Goal: Use online tool/utility: Utilize a website feature to perform a specific function

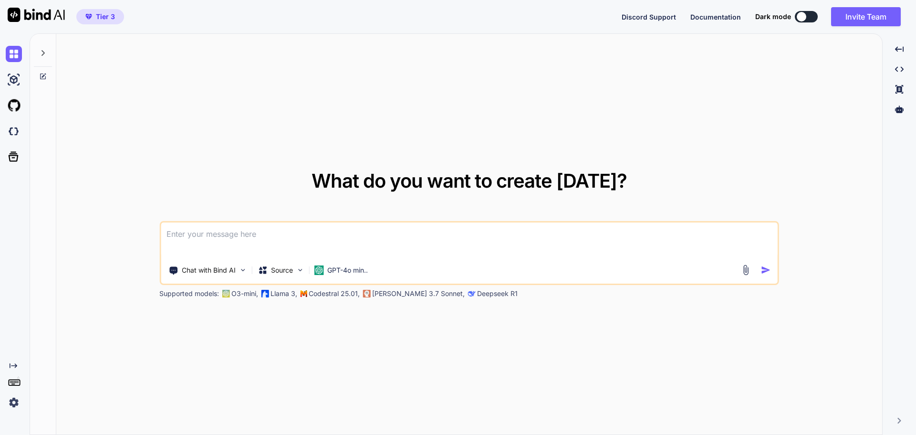
type textarea "x"
click at [15, 401] on img at bounding box center [14, 402] width 16 height 16
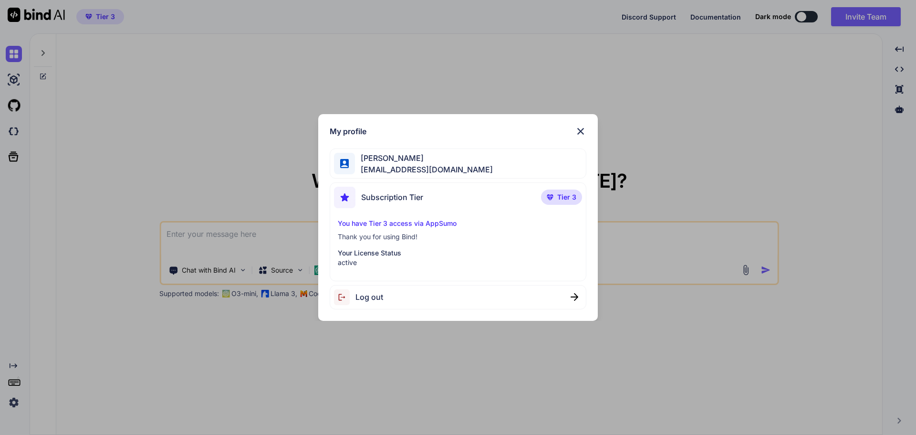
click at [18, 402] on div "My profile [PERSON_NAME] [EMAIL_ADDRESS][DOMAIN_NAME] Subscription Tier Tier 3 …" at bounding box center [458, 217] width 916 height 435
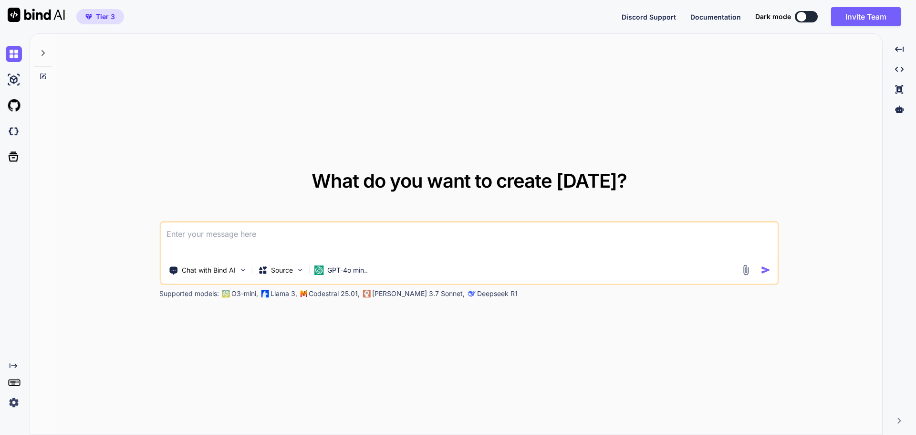
click at [14, 404] on img at bounding box center [14, 402] width 16 height 16
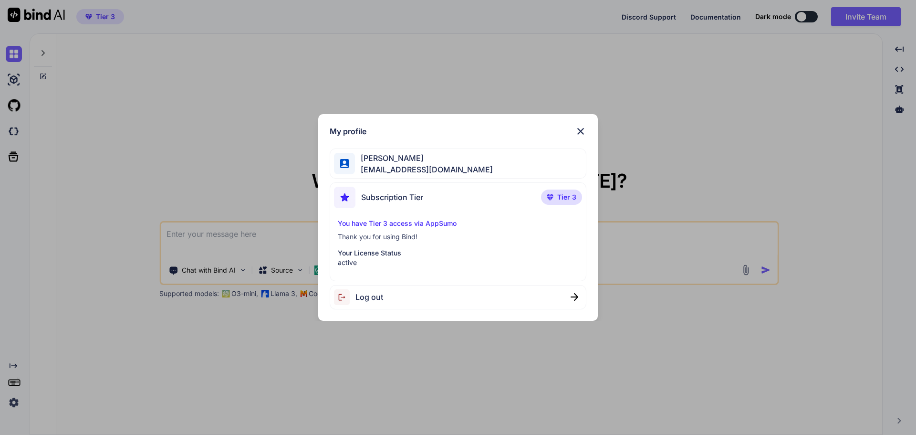
click at [97, 161] on div "My profile [PERSON_NAME] [EMAIL_ADDRESS][DOMAIN_NAME] Subscription Tier Tier 3 …" at bounding box center [458, 217] width 916 height 435
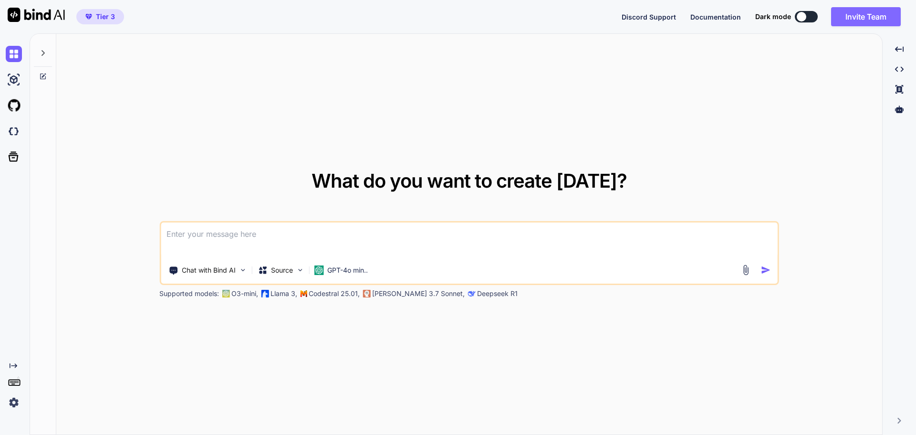
click at [849, 11] on button "Invite Team" at bounding box center [866, 16] width 70 height 19
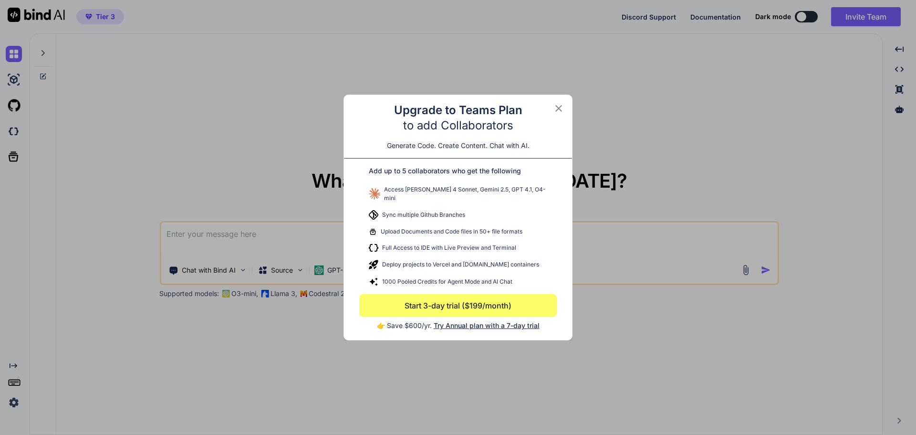
click at [562, 108] on icon at bounding box center [558, 108] width 11 height 11
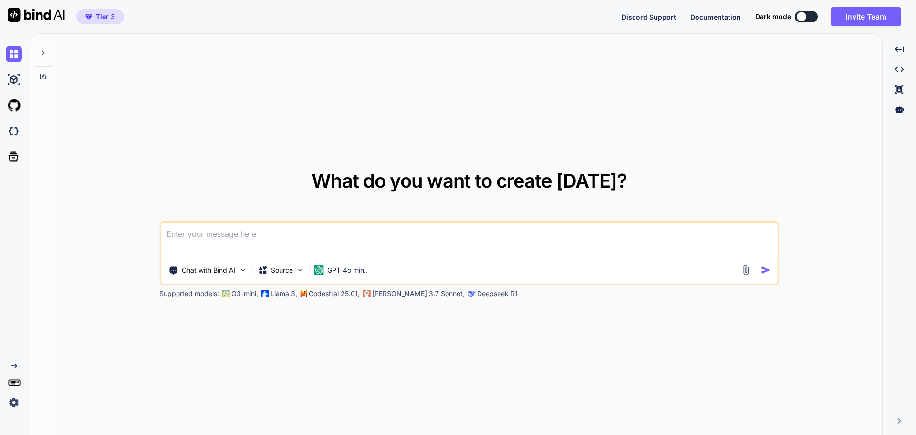
click at [8, 406] on img at bounding box center [14, 402] width 16 height 16
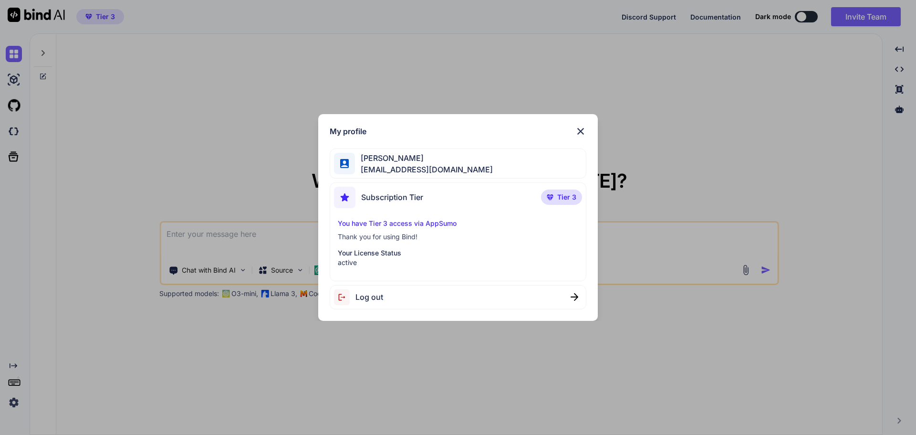
click at [393, 154] on span "[PERSON_NAME]" at bounding box center [424, 157] width 138 height 11
click at [585, 129] on img at bounding box center [580, 131] width 11 height 11
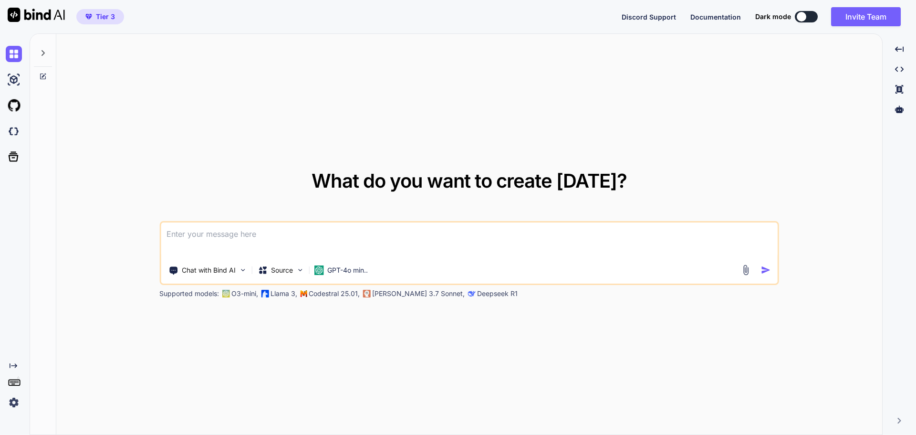
click at [329, 239] on textarea at bounding box center [469, 239] width 617 height 35
paste textarea "<!doctype html> <html lang="es"> <head> <meta charset="utf-8" /> <meta name="vi…"
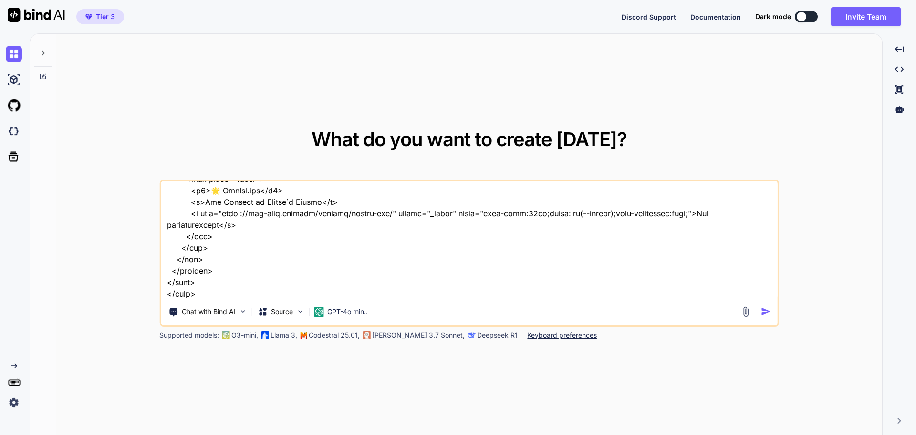
type textarea "<!doctype html> <html lang="es"> <head> <meta charset="utf-8" /> <meta name="vi…"
click at [767, 313] on img "button" at bounding box center [766, 311] width 10 height 10
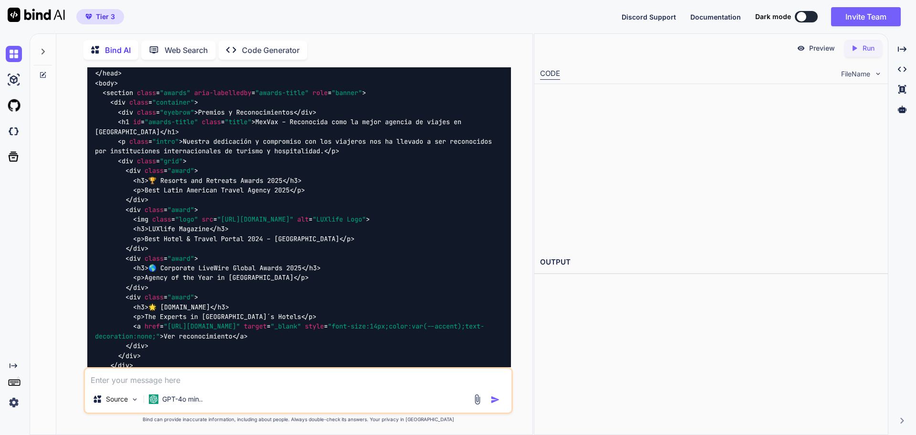
scroll to position [1386, 0]
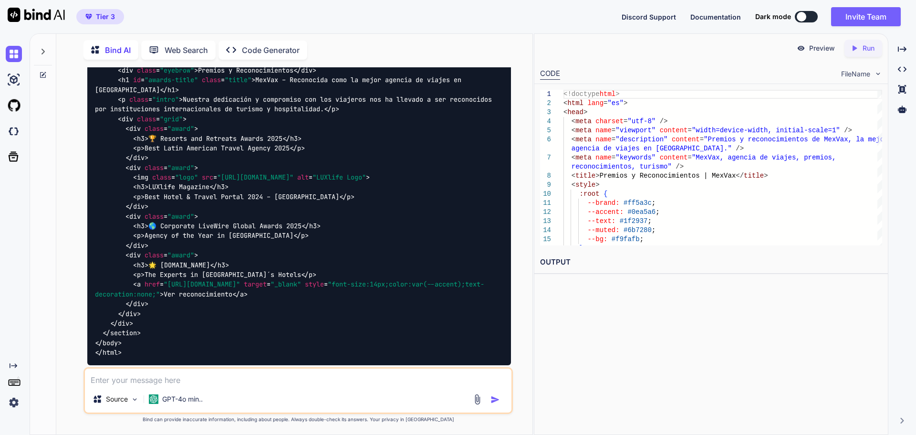
click at [872, 48] on p "Run" at bounding box center [869, 48] width 12 height 10
click at [815, 44] on p "Preview" at bounding box center [823, 48] width 26 height 10
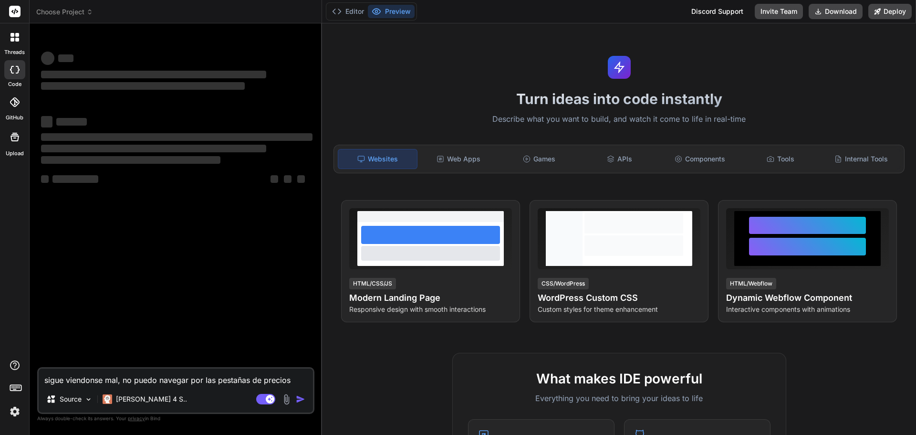
click at [20, 410] on img at bounding box center [15, 411] width 16 height 16
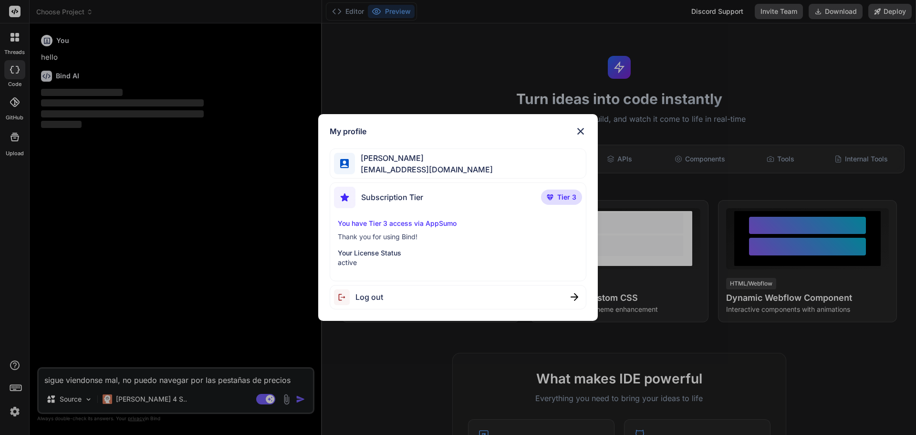
click at [15, 411] on div "My profile [PERSON_NAME] [EMAIL_ADDRESS][DOMAIN_NAME] Subscription Tier Tier 3 …" at bounding box center [458, 217] width 916 height 435
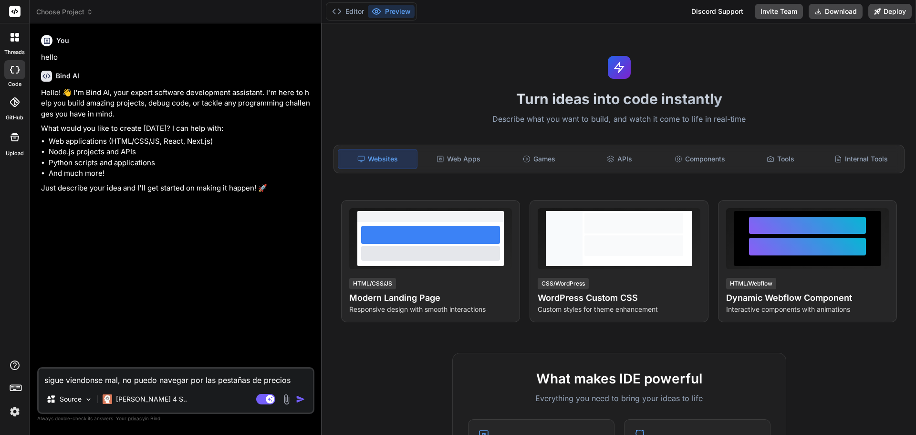
type textarea "x"
click at [452, 150] on div "Web Apps" at bounding box center [459, 159] width 79 height 20
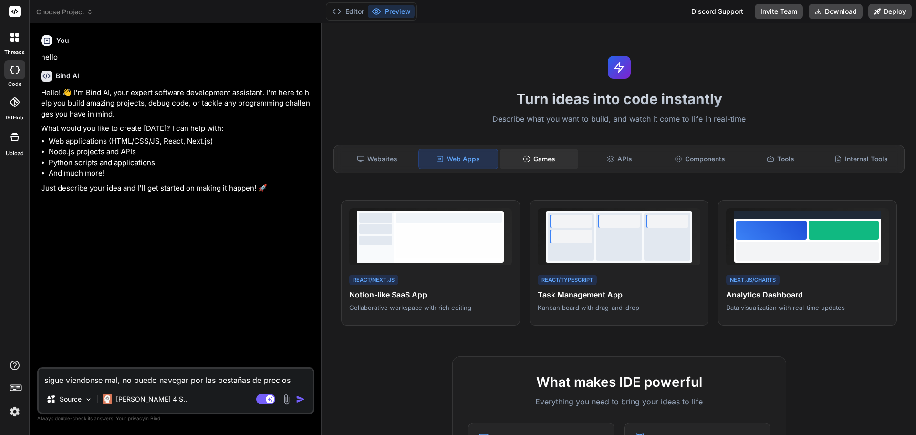
click at [528, 157] on icon at bounding box center [527, 159] width 8 height 8
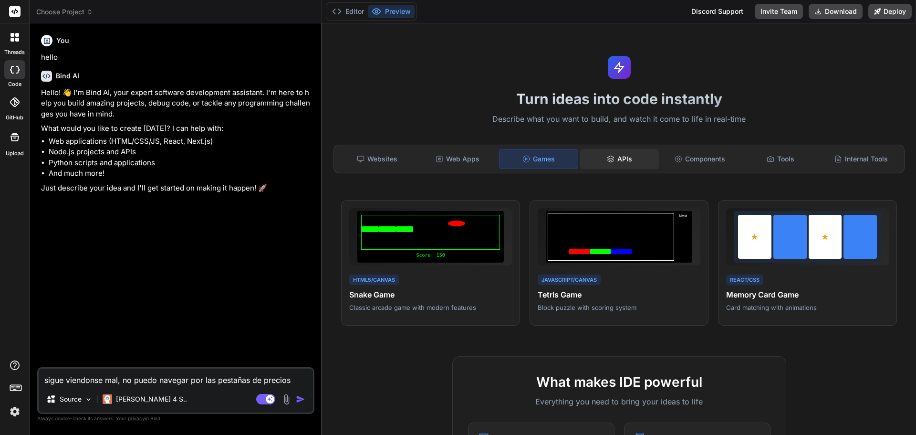
click at [625, 158] on div "APIs" at bounding box center [619, 159] width 79 height 20
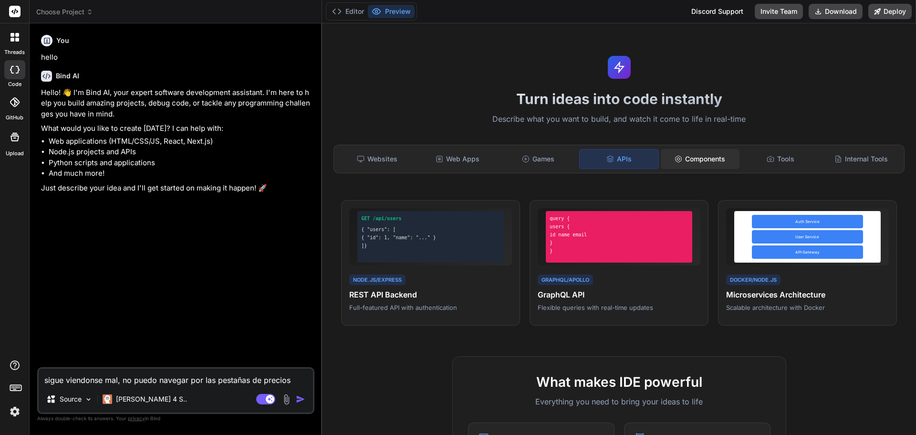
click at [692, 160] on div "Components" at bounding box center [700, 159] width 79 height 20
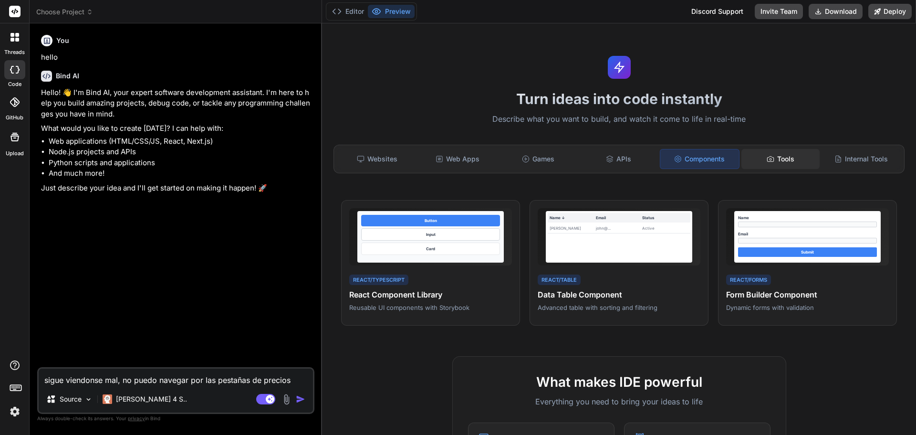
click at [751, 158] on div "Tools" at bounding box center [781, 159] width 79 height 20
